Goal: Task Accomplishment & Management: Manage account settings

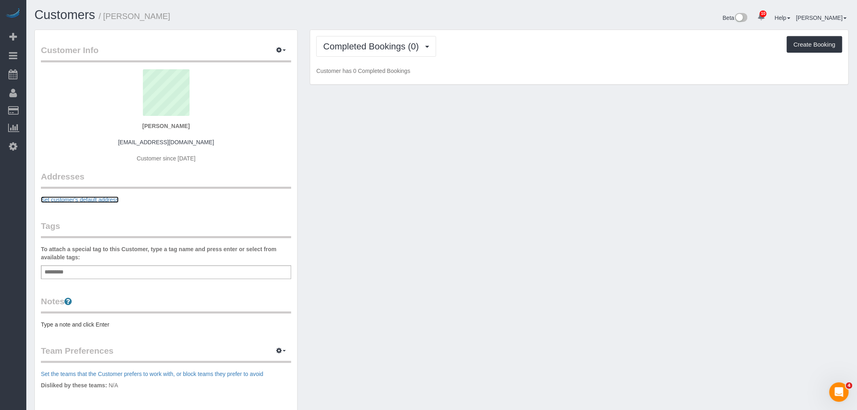
click at [94, 199] on link "Set customer's default address" at bounding box center [80, 199] width 78 height 6
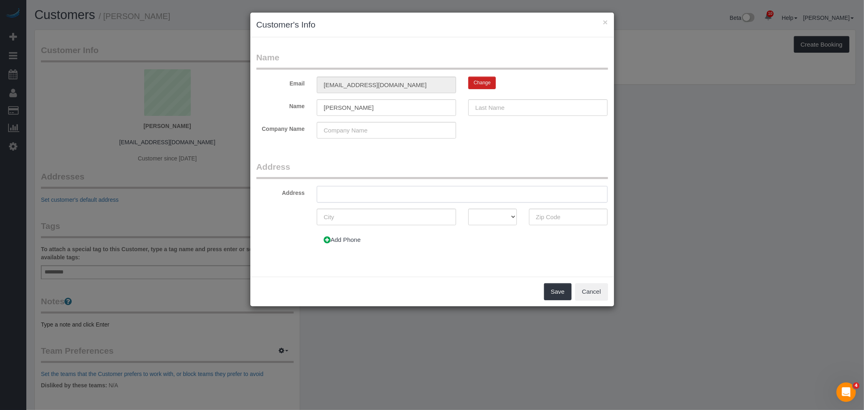
click at [375, 196] on input "text" at bounding box center [462, 194] width 291 height 17
paste input "[STREET_ADDRESS][US_STATE]"
click at [455, 192] on input "[STREET_ADDRESS][US_STATE]" at bounding box center [462, 194] width 291 height 17
type input "[STREET_ADDRESS][US_STATE]"
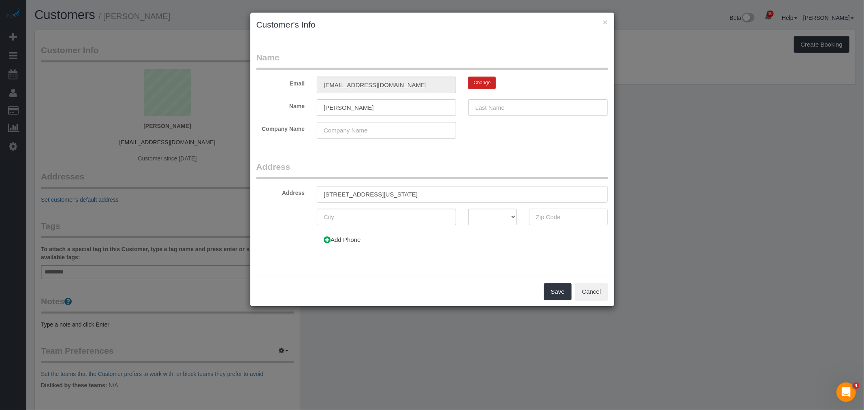
click at [545, 215] on input "text" at bounding box center [568, 217] width 79 height 17
paste input "10025"
type input "10025"
click at [336, 192] on input "[STREET_ADDRESS][US_STATE]" at bounding box center [462, 194] width 291 height 17
drag, startPoint x: 407, startPoint y: 195, endPoint x: 627, endPoint y: 190, distance: 220.3
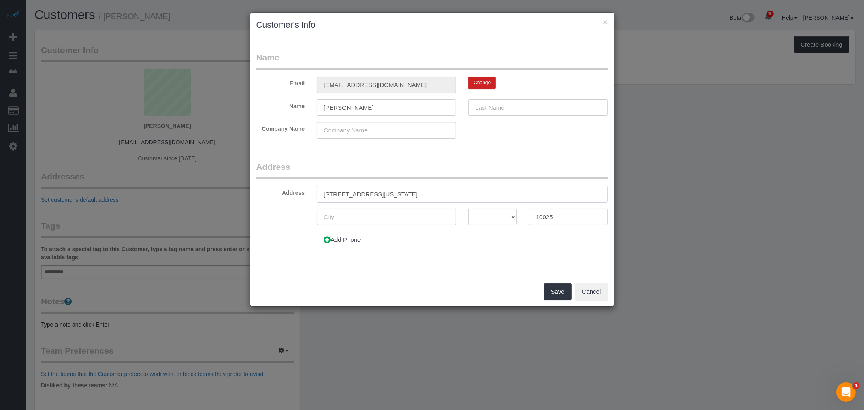
click at [627, 190] on div "× Customer's Info Name Email [EMAIL_ADDRESS][DOMAIN_NAME] Change Name [PERSON_N…" at bounding box center [432, 205] width 864 height 410
type input "[STREET_ADDRESS][US_STATE]"
click at [367, 219] on input "text" at bounding box center [386, 217] width 139 height 17
type input "[US_STATE]"
select select "NY"
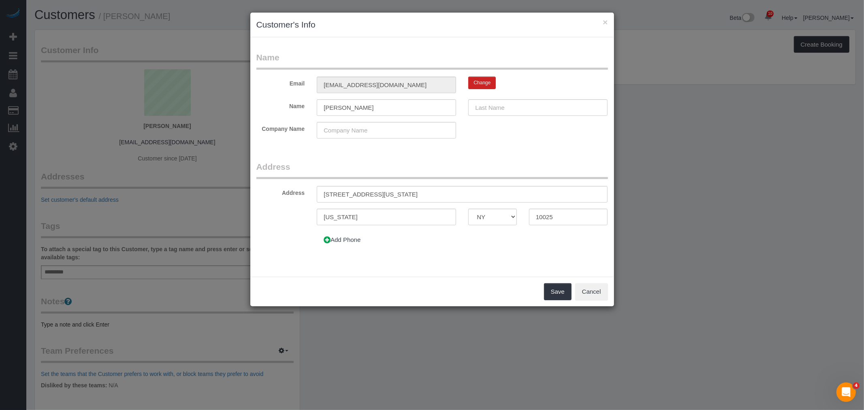
click at [484, 153] on form "Name Email [EMAIL_ADDRESS][DOMAIN_NAME] Change Name [PERSON_NAME] Company Name …" at bounding box center [431, 152] width 351 height 203
click at [358, 104] on input "[PERSON_NAME]" at bounding box center [386, 107] width 139 height 17
type input "[PERSON_NAME]"
drag, startPoint x: 492, startPoint y: 100, endPoint x: 496, endPoint y: 102, distance: 5.4
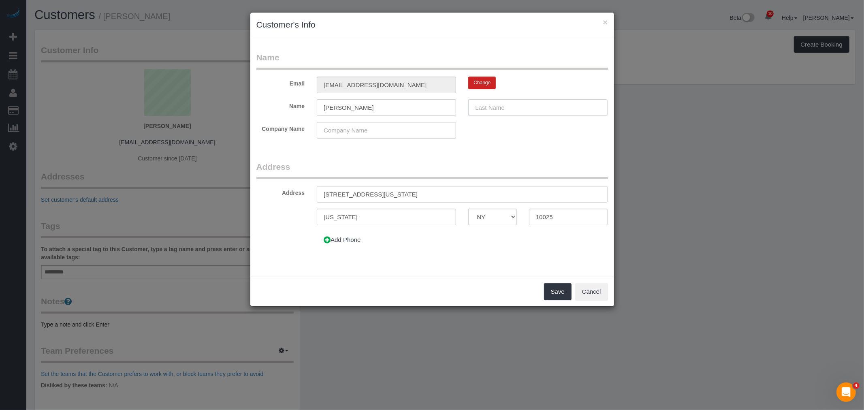
click at [492, 100] on input "text" at bounding box center [537, 107] width 139 height 17
paste input "Marboeuf"
type input "Marboeuf"
click at [462, 45] on div "Name Email [EMAIL_ADDRESS][DOMAIN_NAME] Change Name [PERSON_NAME][GEOGRAPHIC_DA…" at bounding box center [432, 156] width 364 height 239
click at [349, 240] on button "Add Phone" at bounding box center [342, 239] width 51 height 17
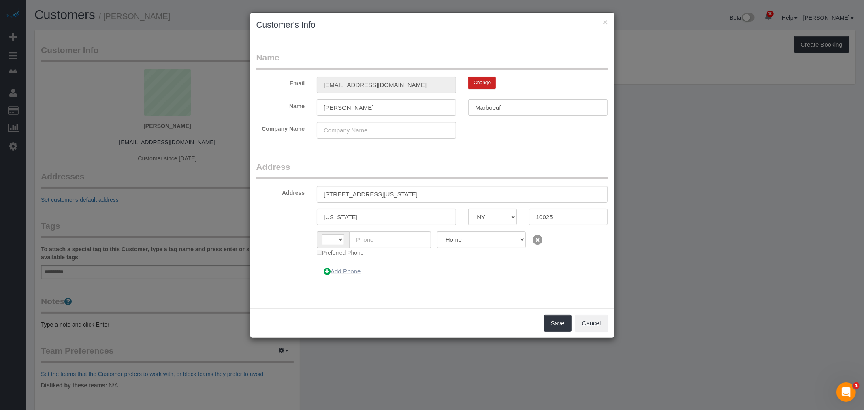
select select "string:[GEOGRAPHIC_DATA]"
click at [355, 270] on button "Add Phone" at bounding box center [342, 271] width 51 height 17
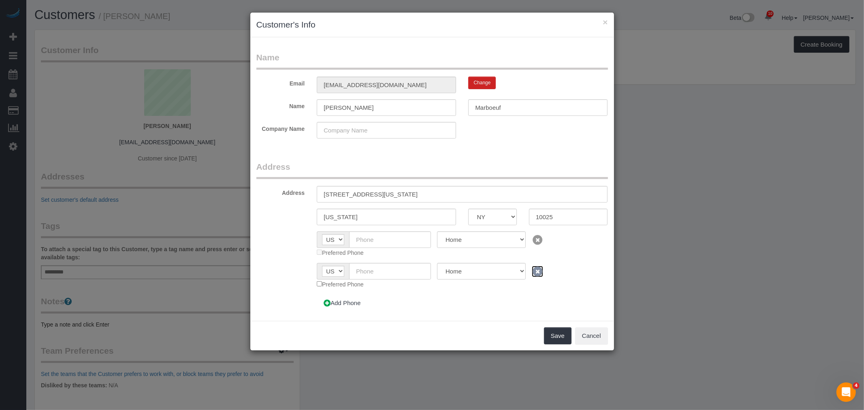
drag, startPoint x: 532, startPoint y: 271, endPoint x: 496, endPoint y: 270, distance: 36.9
click at [532, 271] on icon at bounding box center [537, 271] width 11 height 11
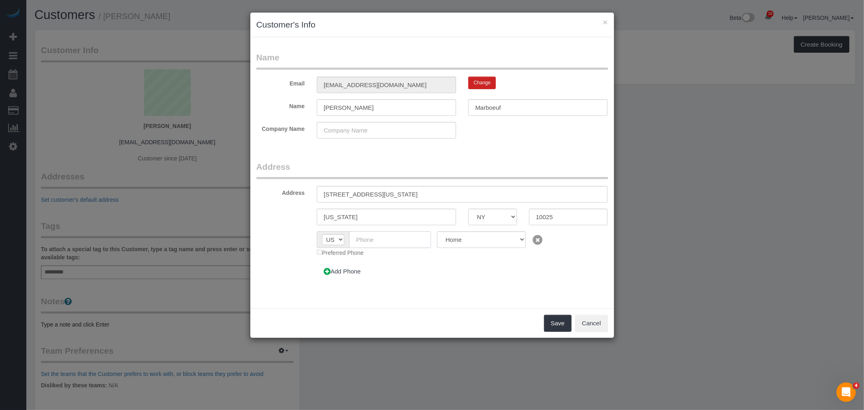
drag, startPoint x: 390, startPoint y: 241, endPoint x: 398, endPoint y: 241, distance: 7.7
click at [390, 241] on input "text" at bounding box center [390, 239] width 82 height 17
paste input "[PHONE_NUMBER]"
type input "[PHONE_NUMBER]"
click at [551, 325] on button "Save" at bounding box center [558, 323] width 28 height 17
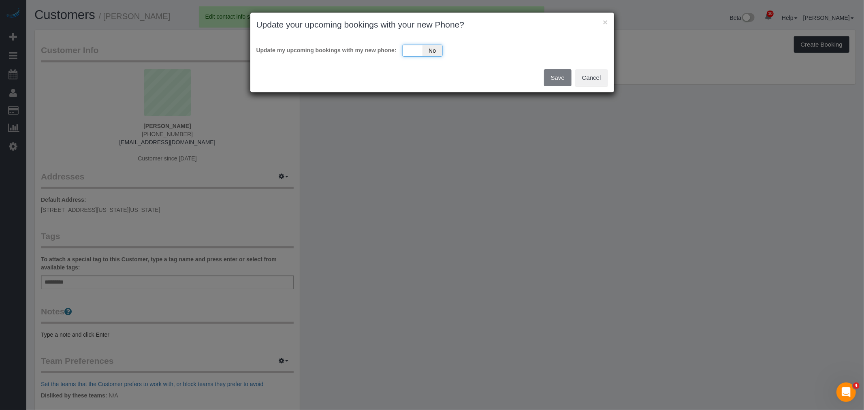
click at [418, 57] on div "Update my upcoming bookings with my new phone: Yes No" at bounding box center [432, 50] width 364 height 26
click at [415, 47] on div "Yes No" at bounding box center [422, 51] width 40 height 12
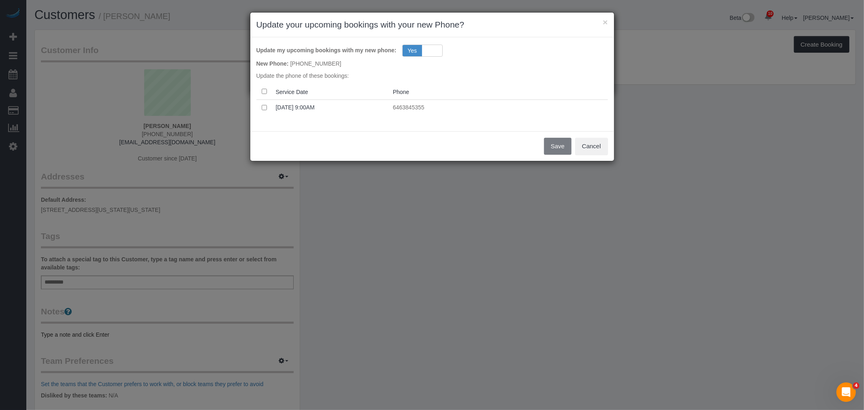
click at [263, 87] on th at bounding box center [264, 92] width 16 height 16
click at [556, 146] on button "Save" at bounding box center [558, 146] width 28 height 17
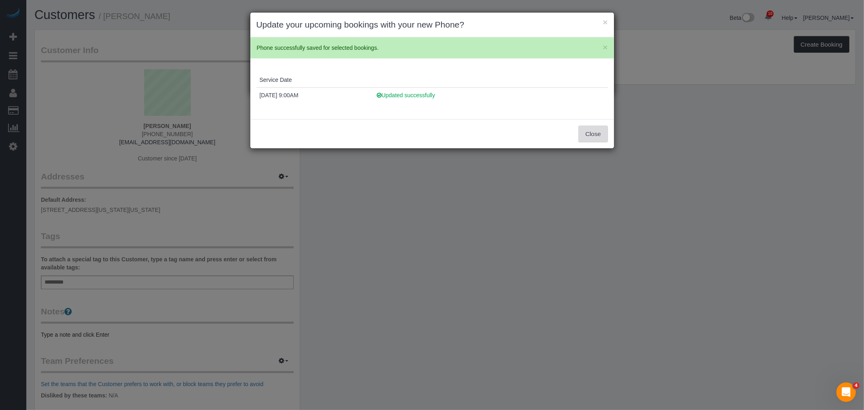
click at [589, 130] on button "Close" at bounding box center [592, 134] width 29 height 17
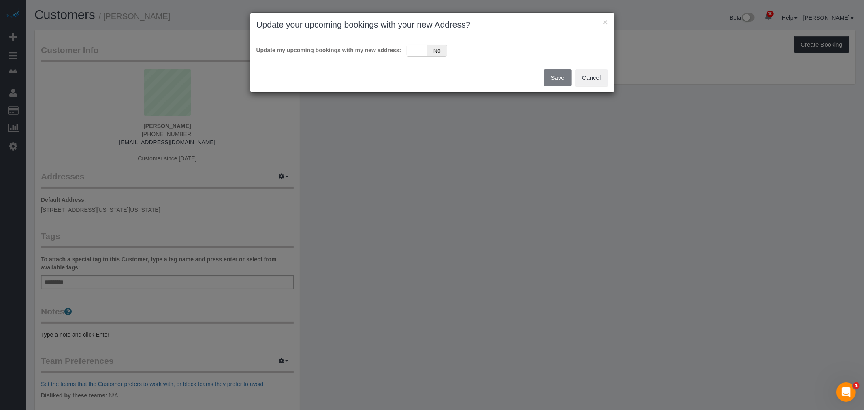
click at [164, 278] on div "× Update your upcoming bookings with your new Address? Update my upcoming booki…" at bounding box center [432, 205] width 864 height 410
click at [417, 49] on div "Yes No" at bounding box center [427, 51] width 40 height 12
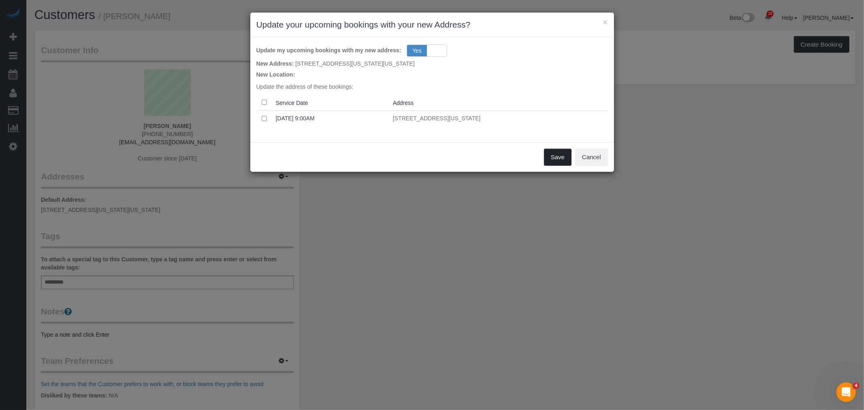
click at [555, 157] on button "Save" at bounding box center [558, 157] width 28 height 17
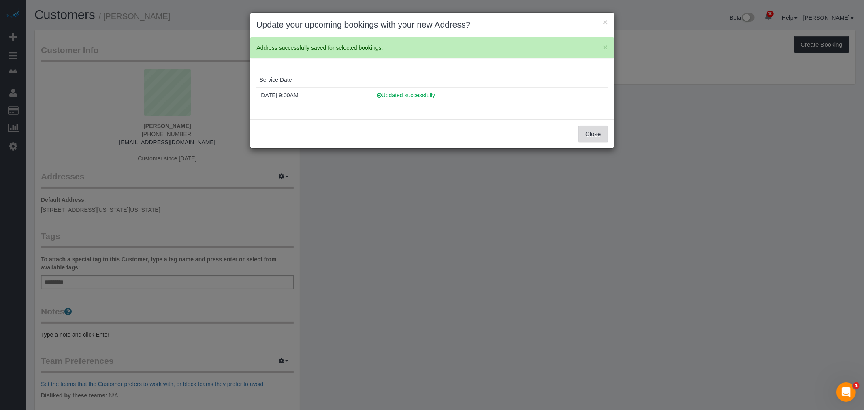
click at [591, 137] on button "Close" at bounding box center [592, 134] width 29 height 17
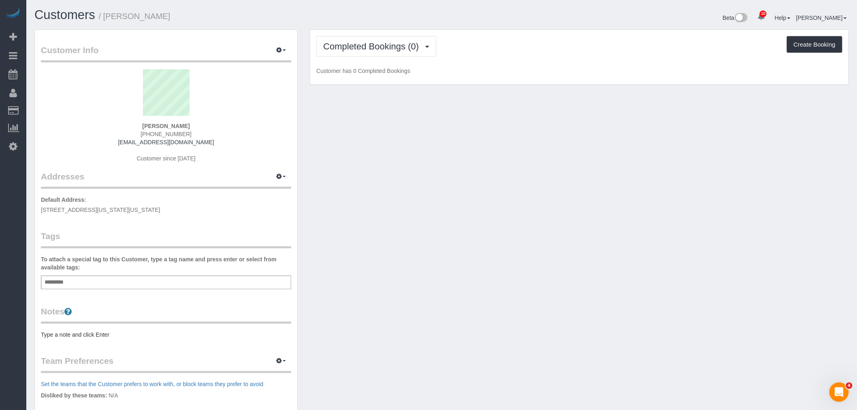
click at [138, 292] on div "Customer Info Edit Contact Info Send Message Email Preferences Special Sales Ta…" at bounding box center [166, 288] width 262 height 517
click at [160, 283] on div "Add a tag" at bounding box center [166, 282] width 250 height 14
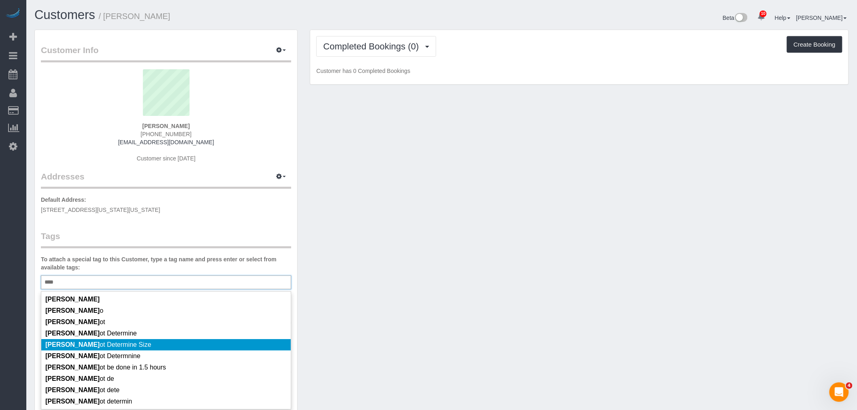
type input "****"
click at [157, 346] on li "[PERSON_NAME] ot Determine Size" at bounding box center [165, 344] width 249 height 11
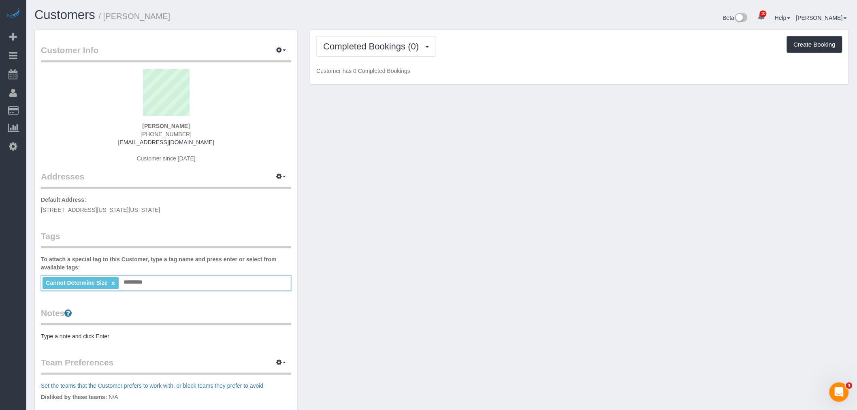
click at [127, 335] on pre "Type a note and click Enter" at bounding box center [166, 336] width 250 height 8
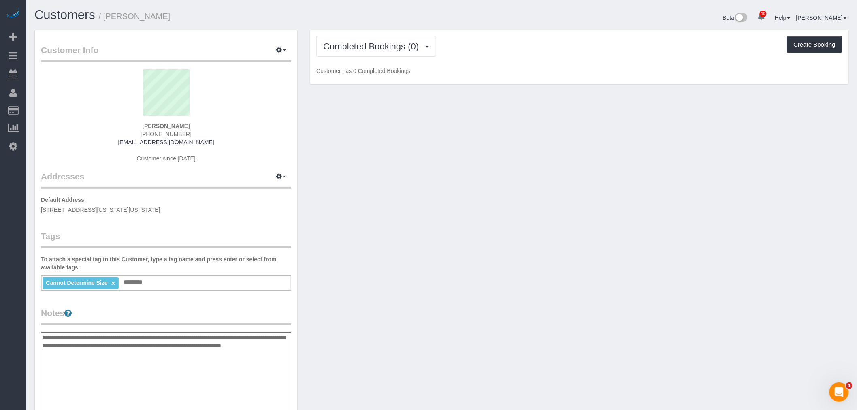
type textarea "**********"
click at [446, 304] on div "Customer Info Edit Contact Info Send Message Email Preferences Special Sales Ta…" at bounding box center [441, 332] width 826 height 605
